Goal: Task Accomplishment & Management: Manage account settings

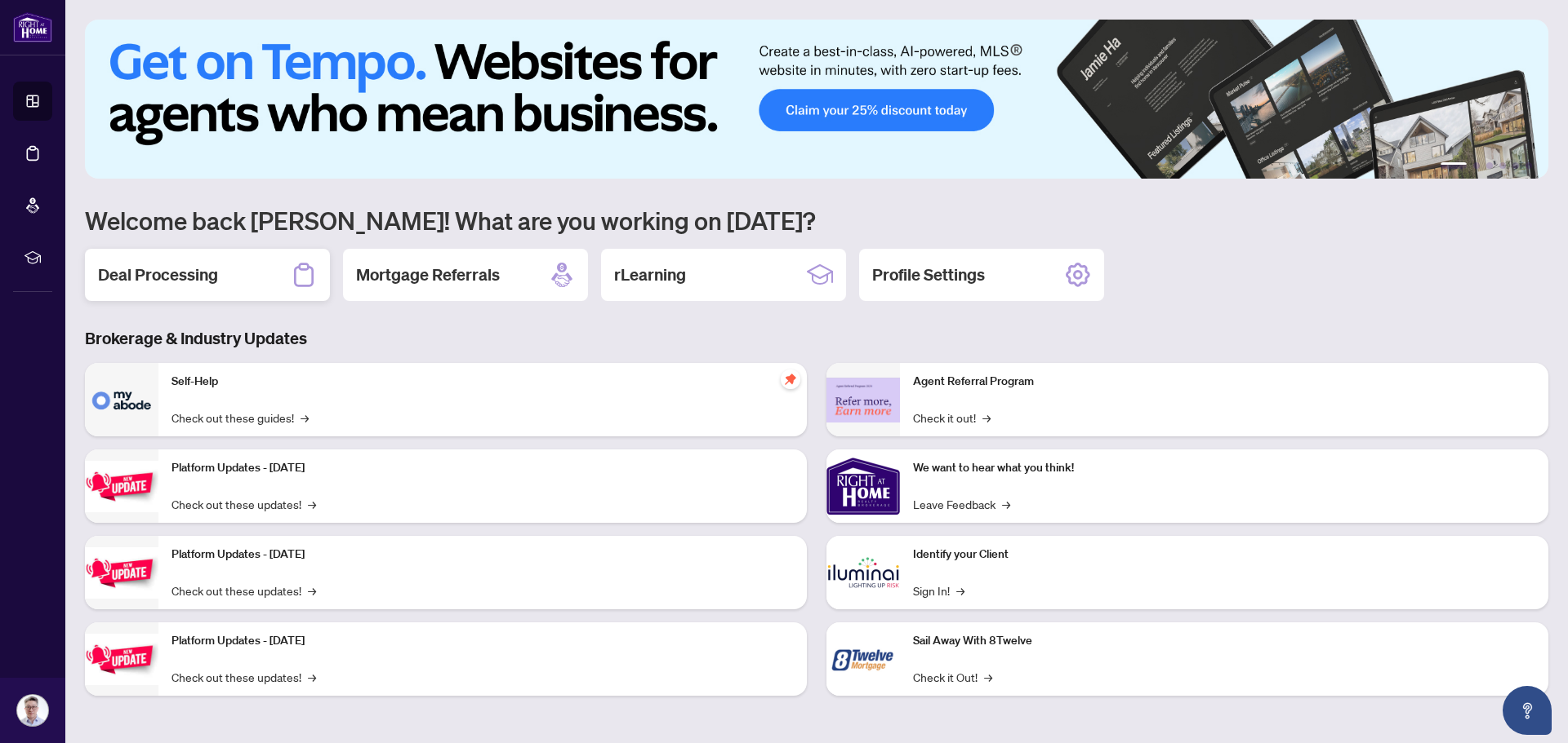
click at [205, 279] on h2 "Deal Processing" at bounding box center [158, 274] width 120 height 22
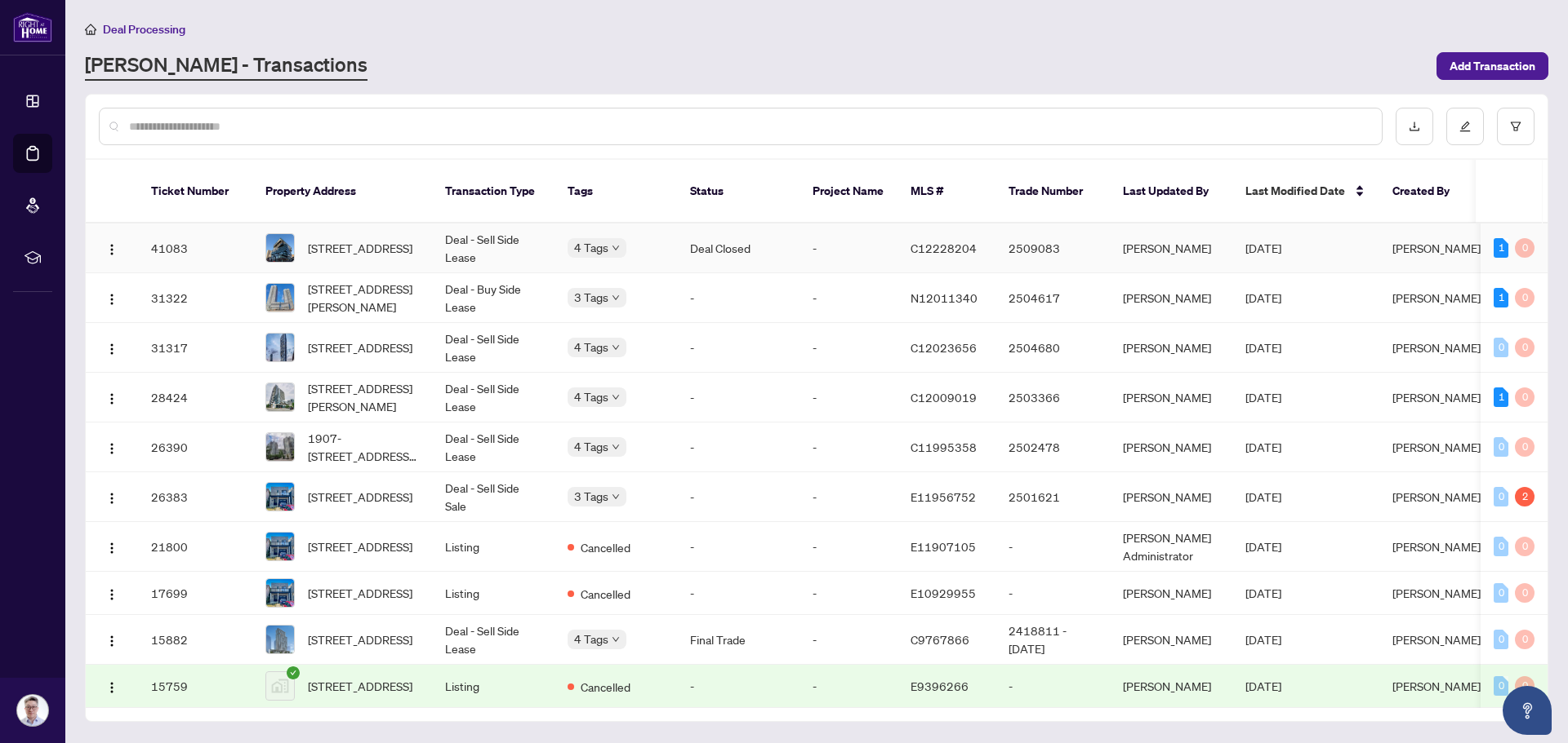
click at [1281, 241] on span "[DATE]" at bounding box center [1264, 248] width 36 height 14
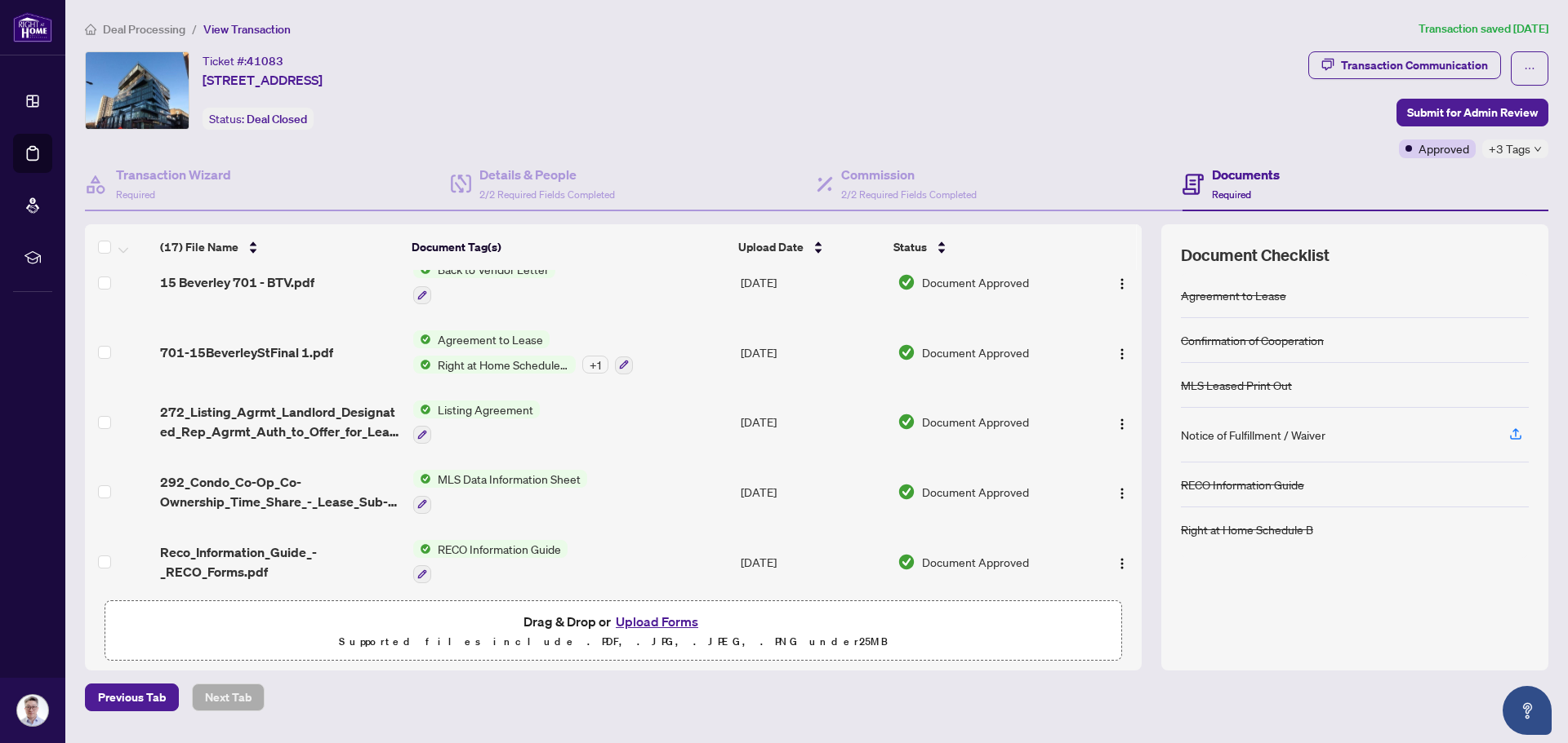
scroll to position [327, 0]
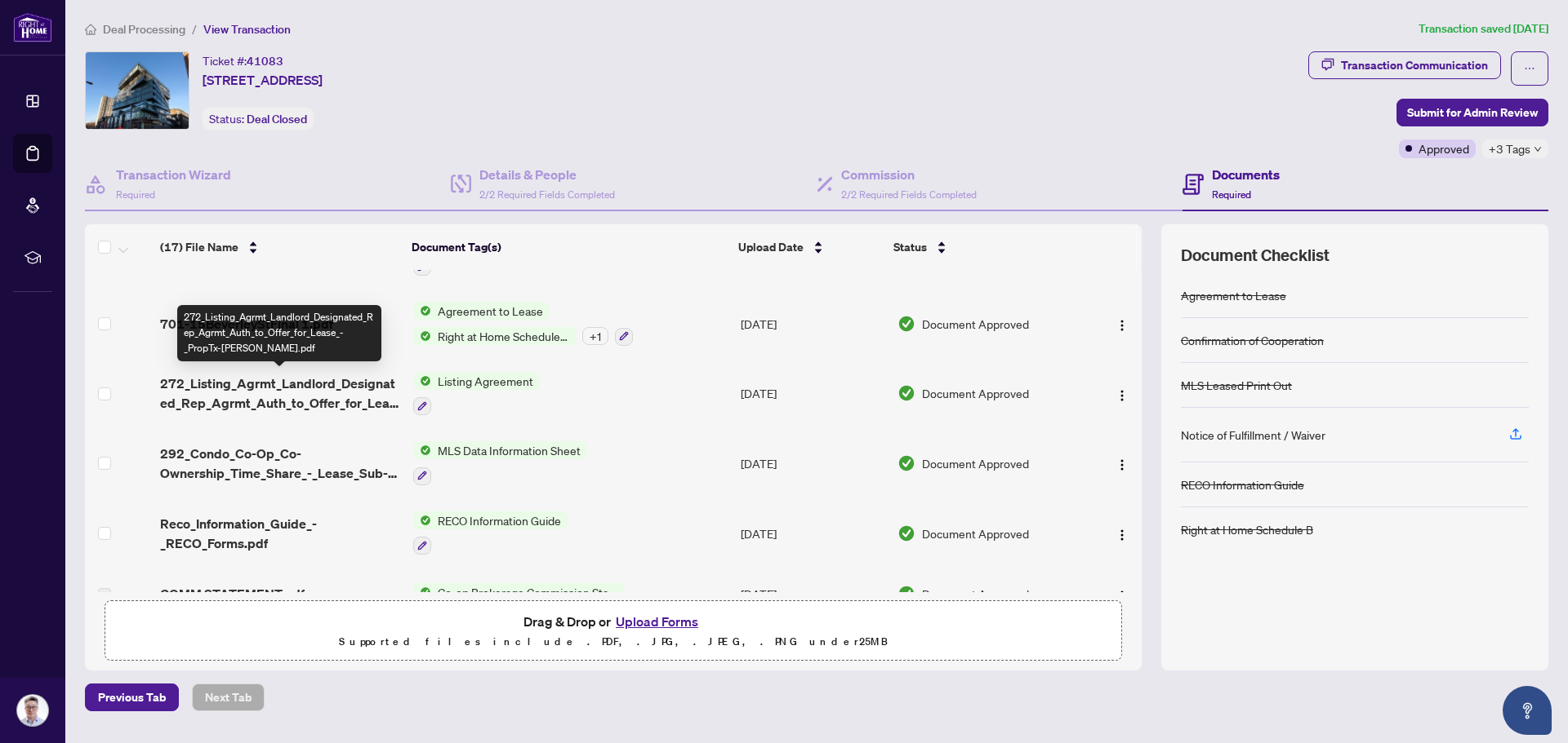
click at [287, 382] on span "272_Listing_Agrmt_Landlord_Designated_Rep_Agrmt_Auth_to_Offer_for_Lease_-_PropT…" at bounding box center [280, 394] width 240 height 40
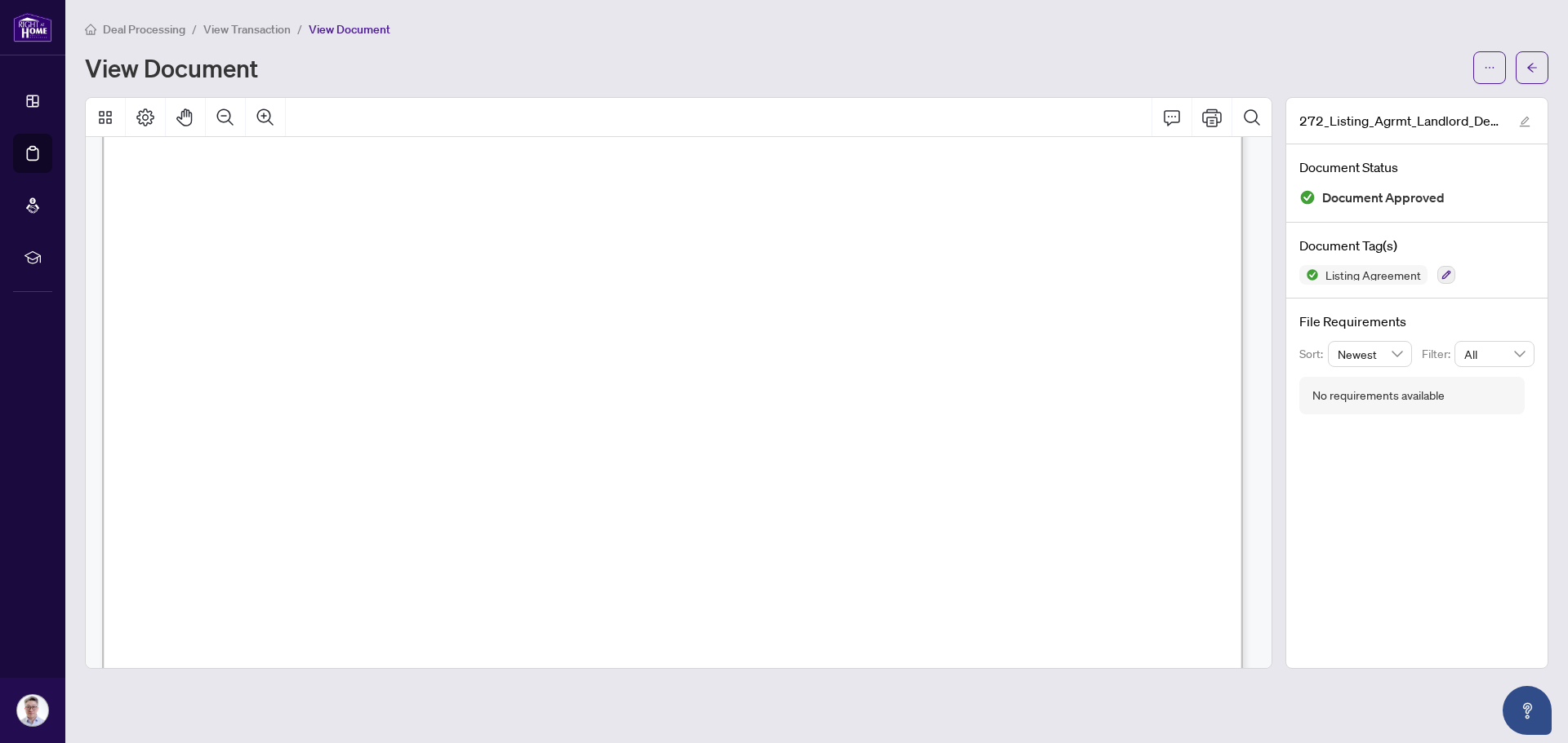
scroll to position [163, 0]
